Goal: Navigation & Orientation: Find specific page/section

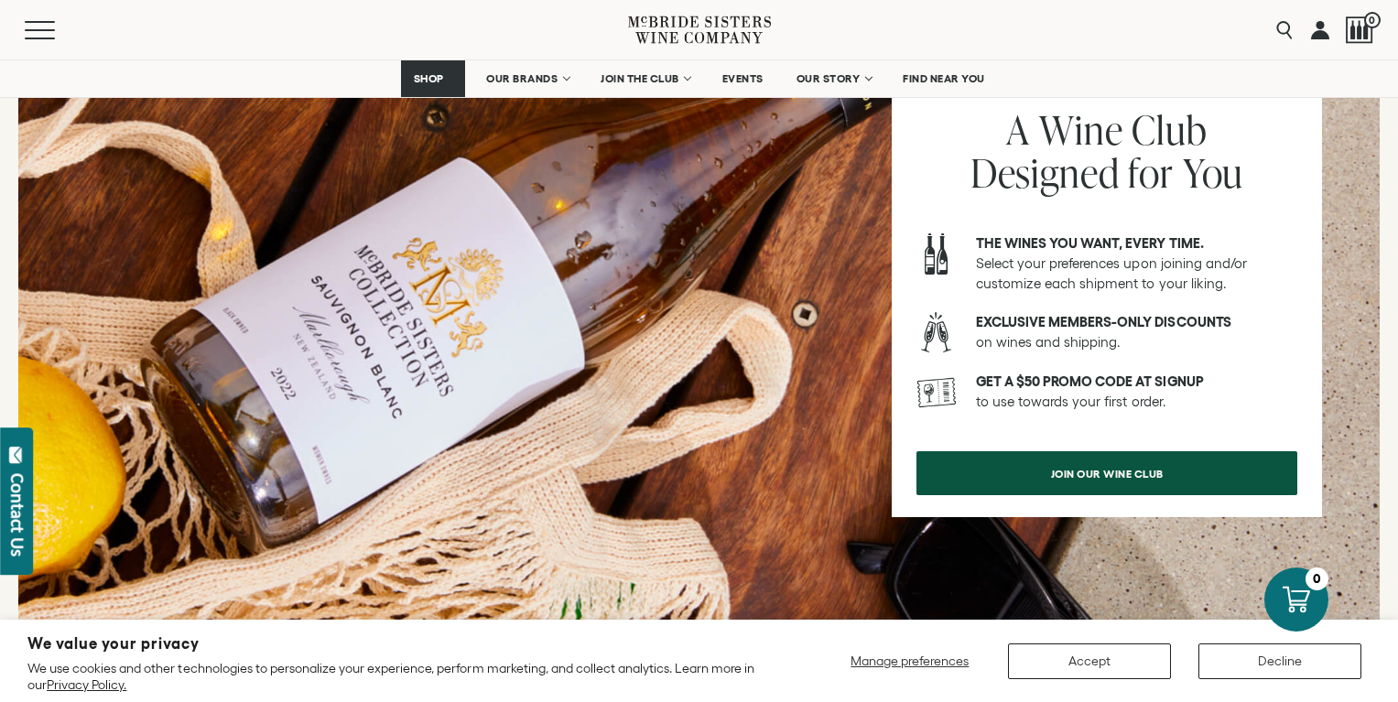
scroll to position [2467, 0]
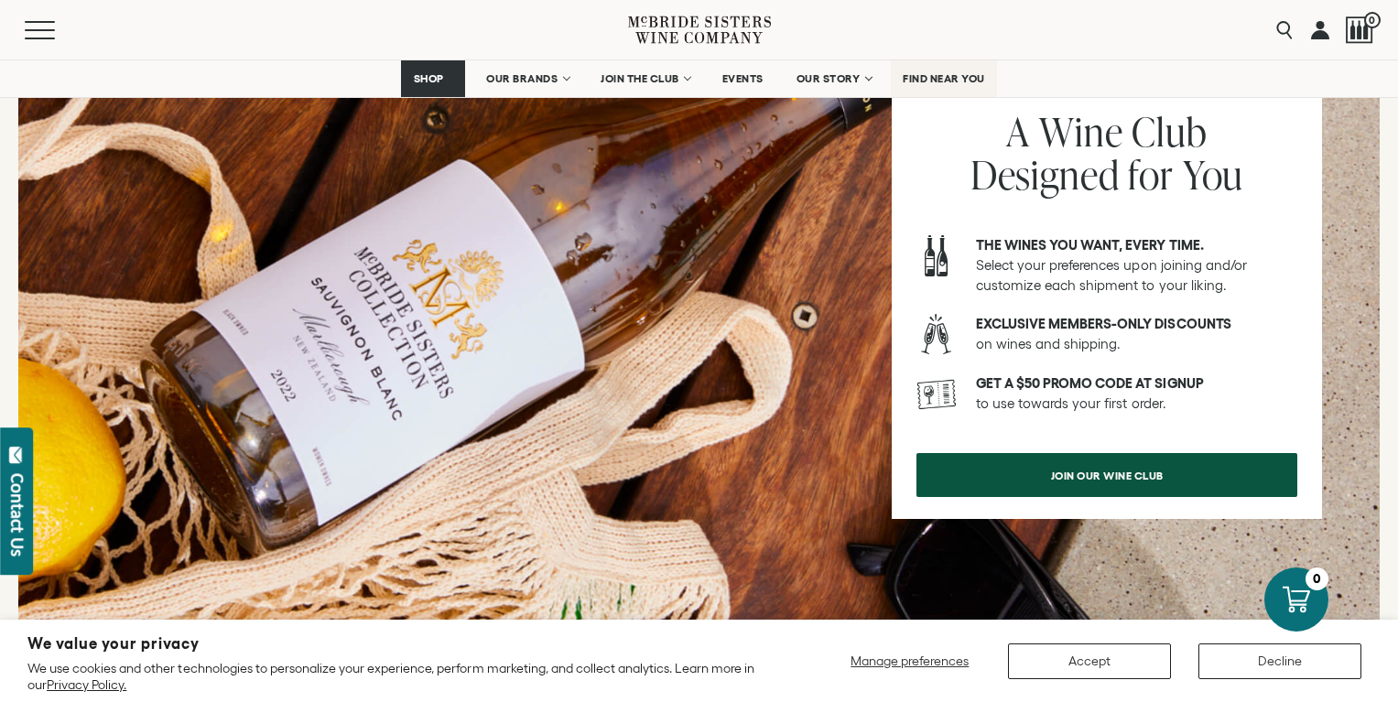
click at [948, 76] on span "FIND NEAR YOU" at bounding box center [943, 78] width 82 height 13
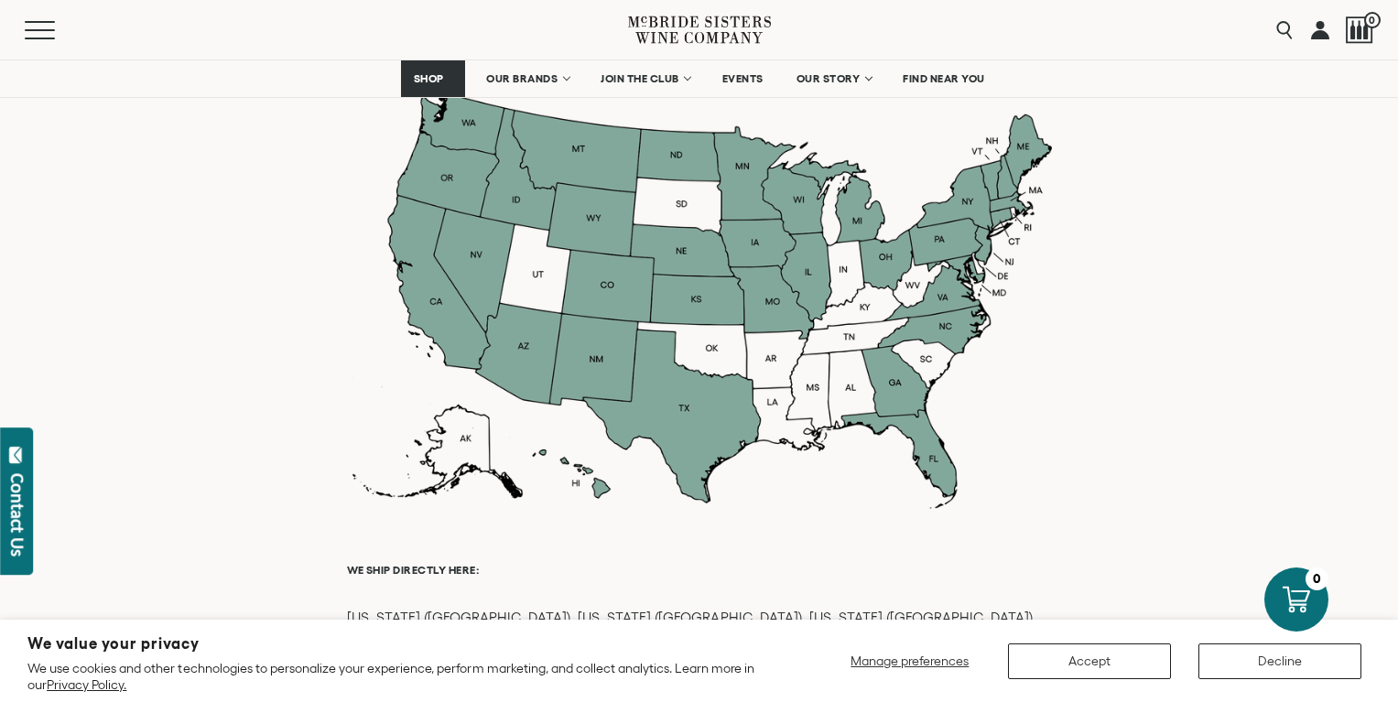
scroll to position [1560, 0]
